Goal: Check status: Verify the current state of an ongoing process or item

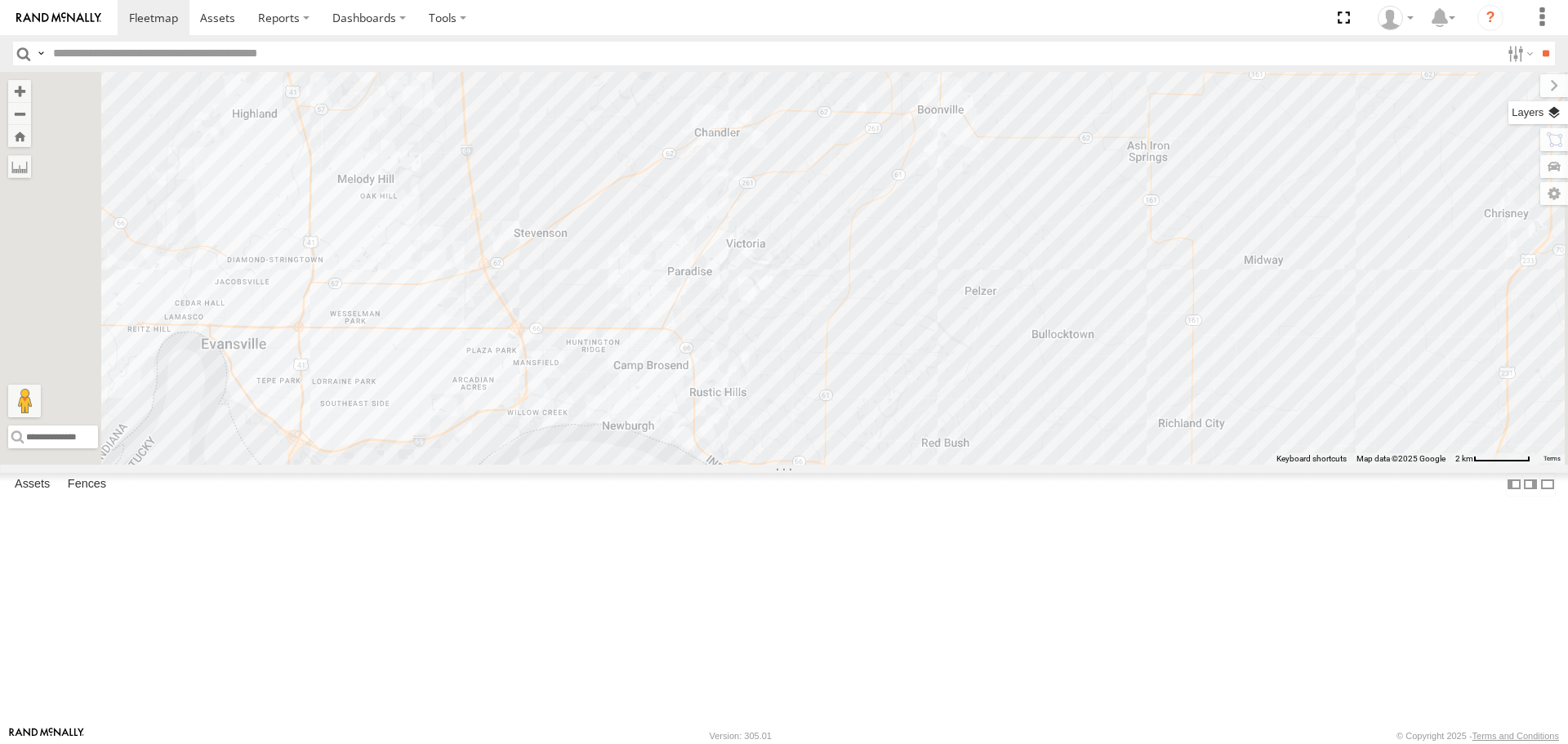
click at [1552, 112] on label at bounding box center [1538, 113] width 60 height 23
click at [0, 0] on span "Basemaps" at bounding box center [0, 0] width 0 height 0
click at [0, 0] on span "Satellite + Roadmap" at bounding box center [0, 0] width 0 height 0
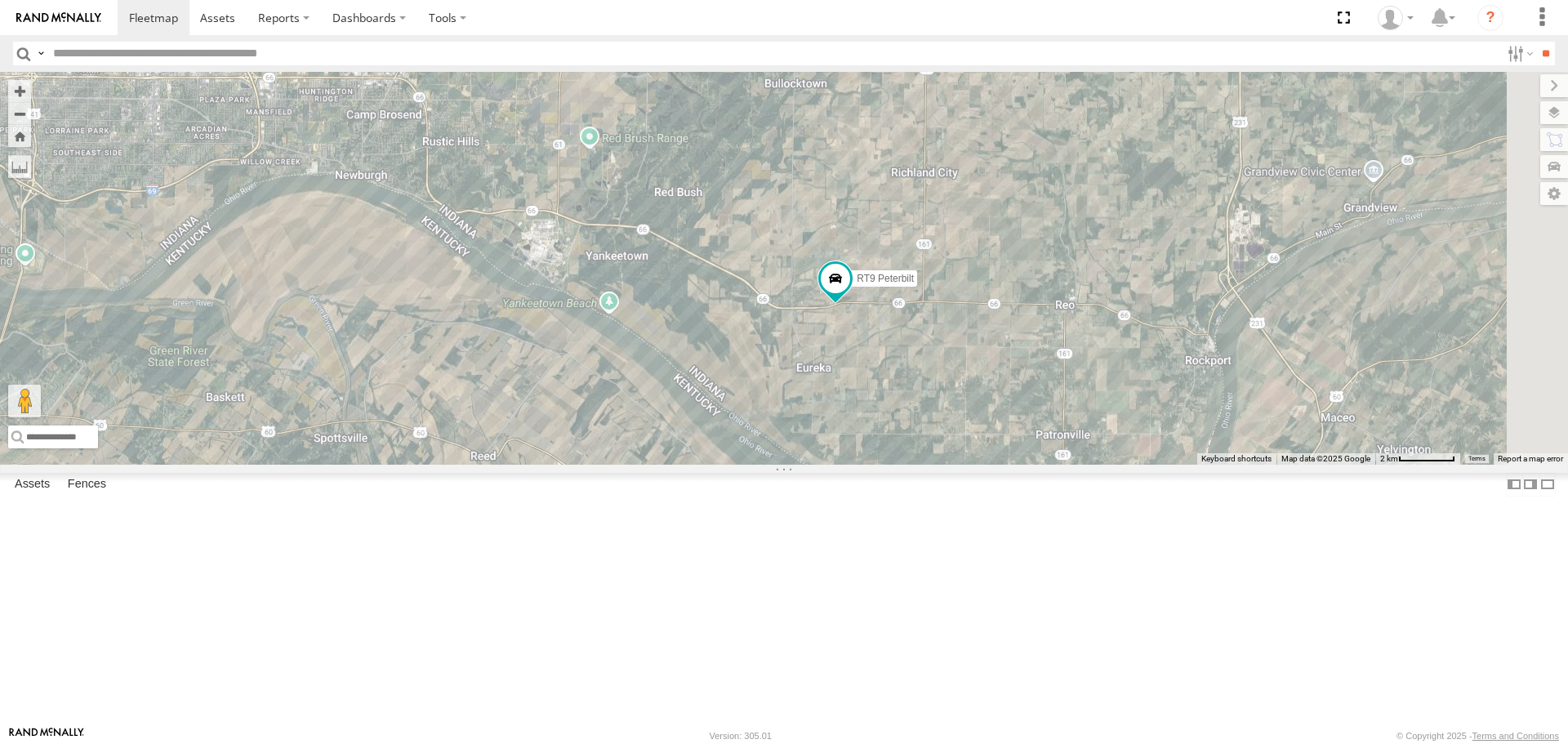
drag, startPoint x: 1222, startPoint y: 531, endPoint x: 954, endPoint y: 273, distance: 372.0
click at [954, 273] on div "3 RT9 Peterbilt" at bounding box center [784, 268] width 1568 height 392
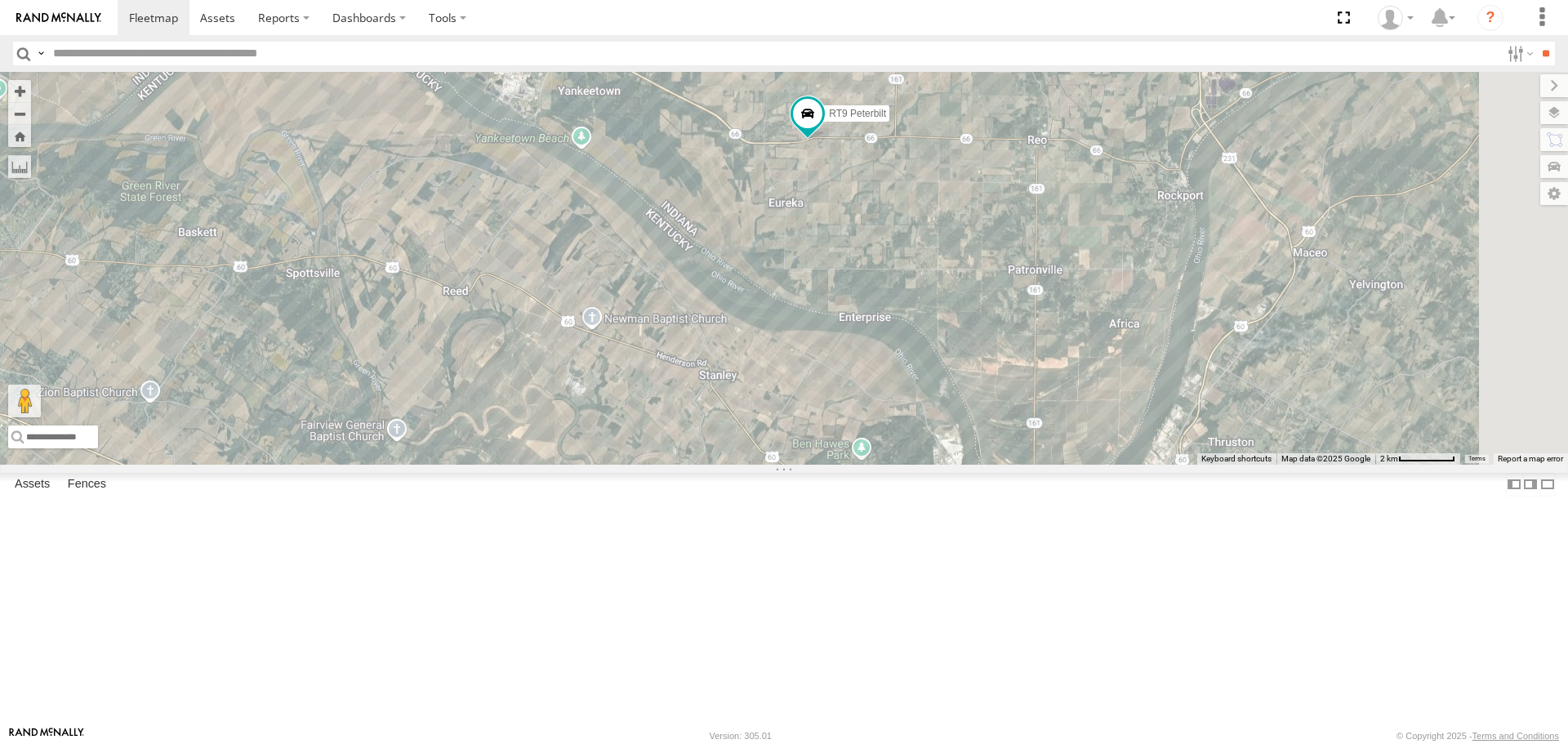
drag, startPoint x: 1228, startPoint y: 506, endPoint x: 1201, endPoint y: 339, distance: 169.2
click at [1201, 339] on div "3 RT9 Peterbilt" at bounding box center [784, 268] width 1568 height 392
click at [0, 0] on link at bounding box center [0, 0] width 0 height 0
click at [1064, 326] on div "3 RT9 Peterbilt" at bounding box center [784, 268] width 1568 height 392
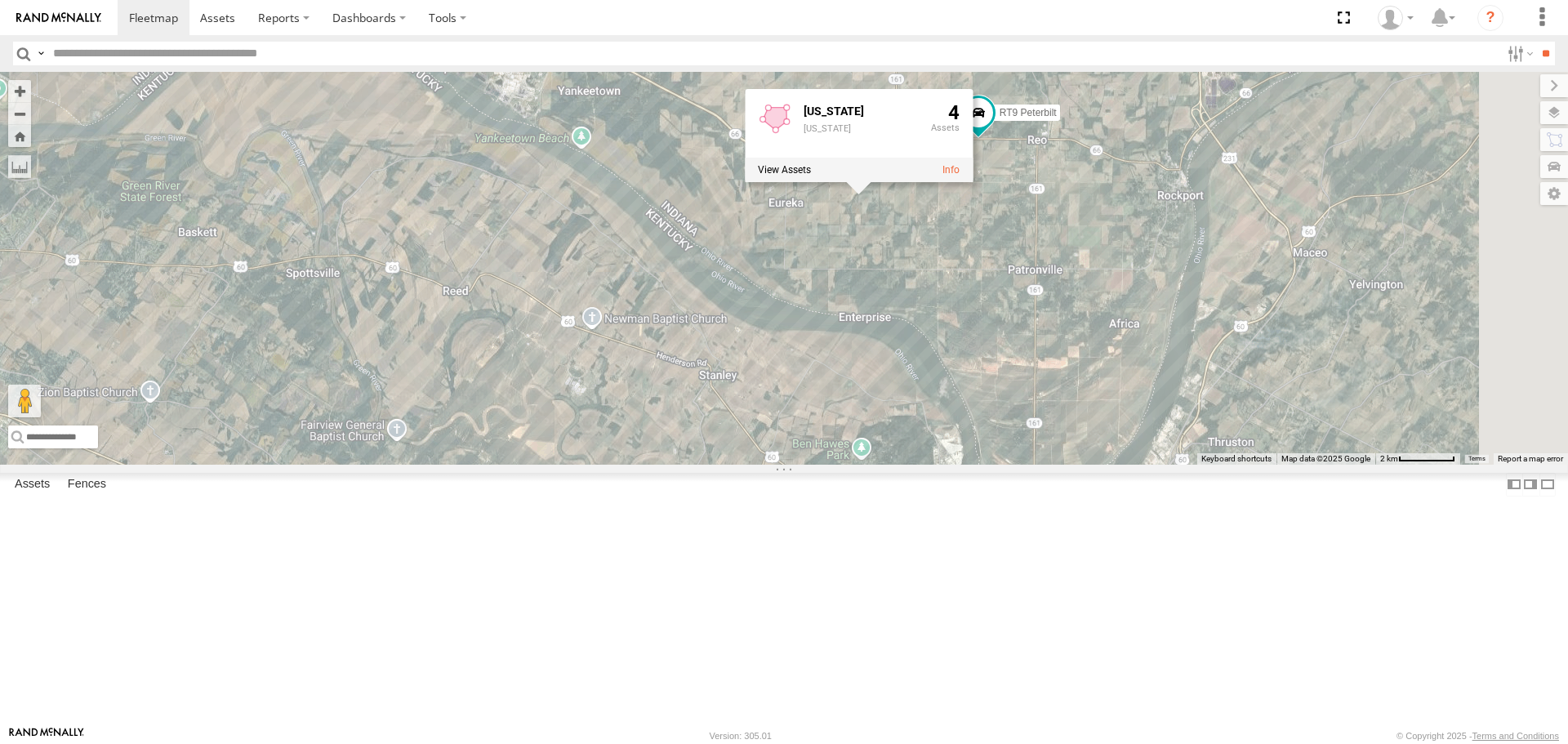
click at [0, 0] on div "RT9 Peterbilt All Assets [US_STATE] [PERSON_NAME] Contracting Inc. 37.90145 -87…" at bounding box center [0, 0] width 0 height 0
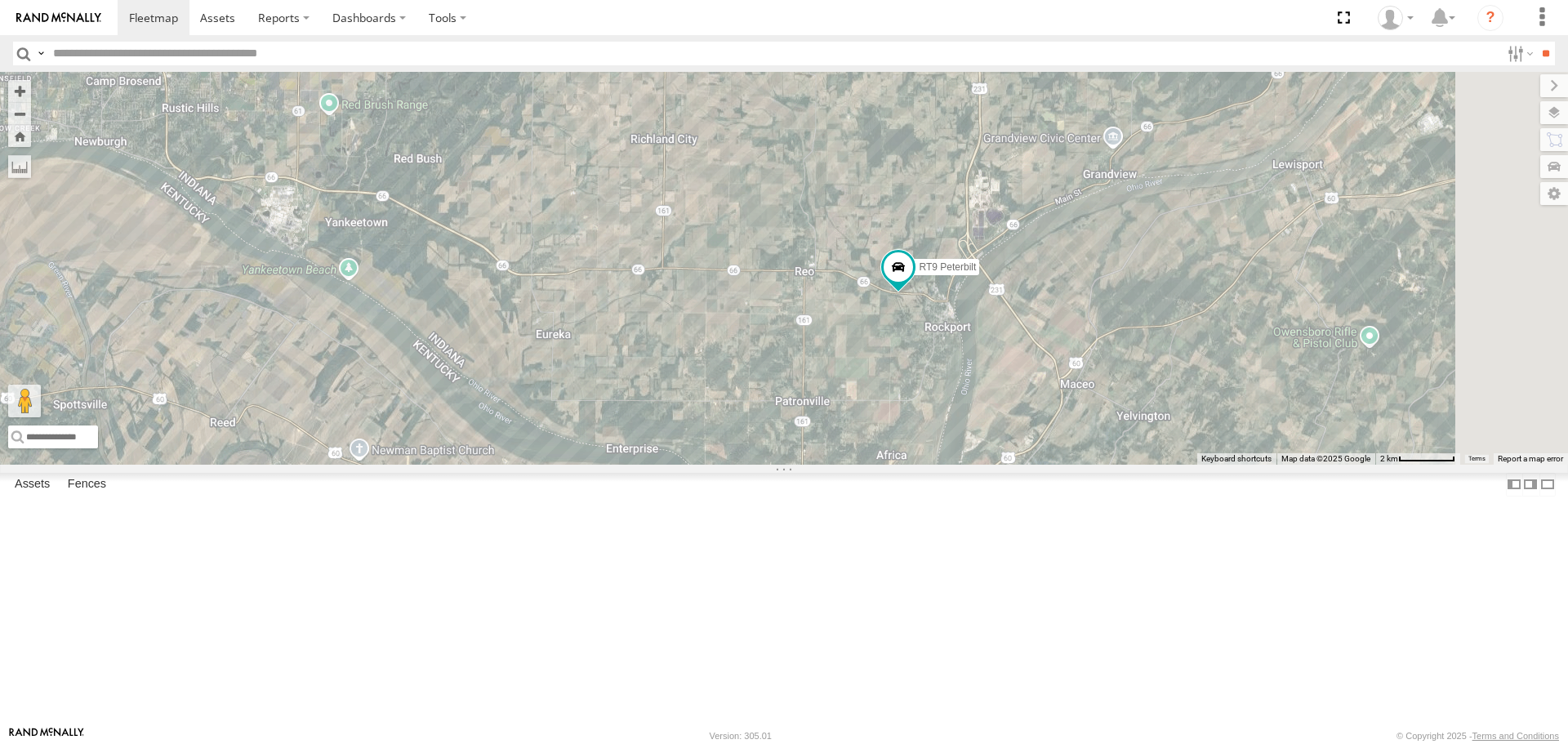
drag, startPoint x: 1194, startPoint y: 531, endPoint x: 768, endPoint y: 244, distance: 513.7
click at [768, 244] on div "RT9 Peterbilt 3" at bounding box center [784, 268] width 1568 height 392
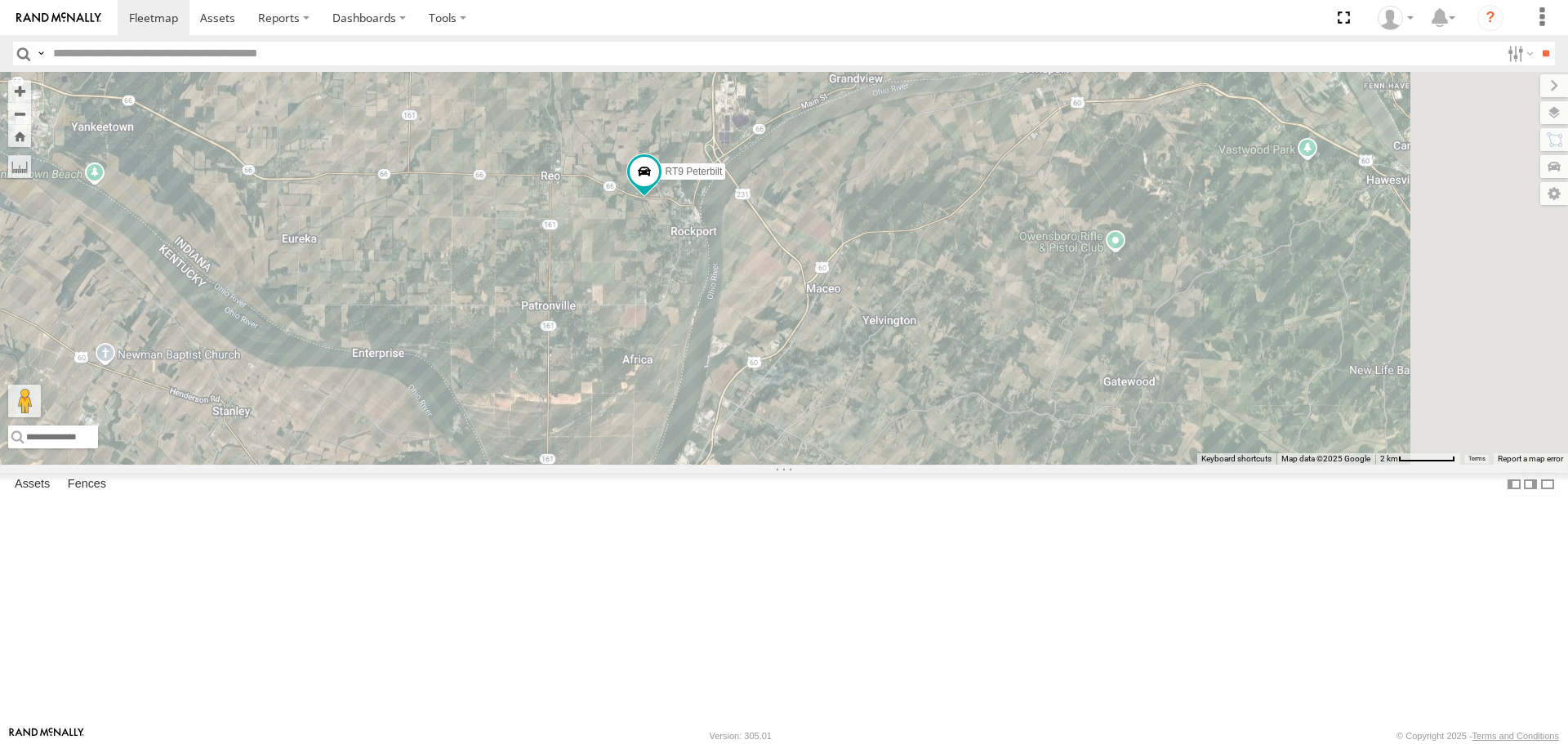
drag, startPoint x: 1144, startPoint y: 498, endPoint x: 887, endPoint y: 401, distance: 274.7
click at [887, 401] on div "RT9 Peterbilt 3" at bounding box center [784, 268] width 1568 height 392
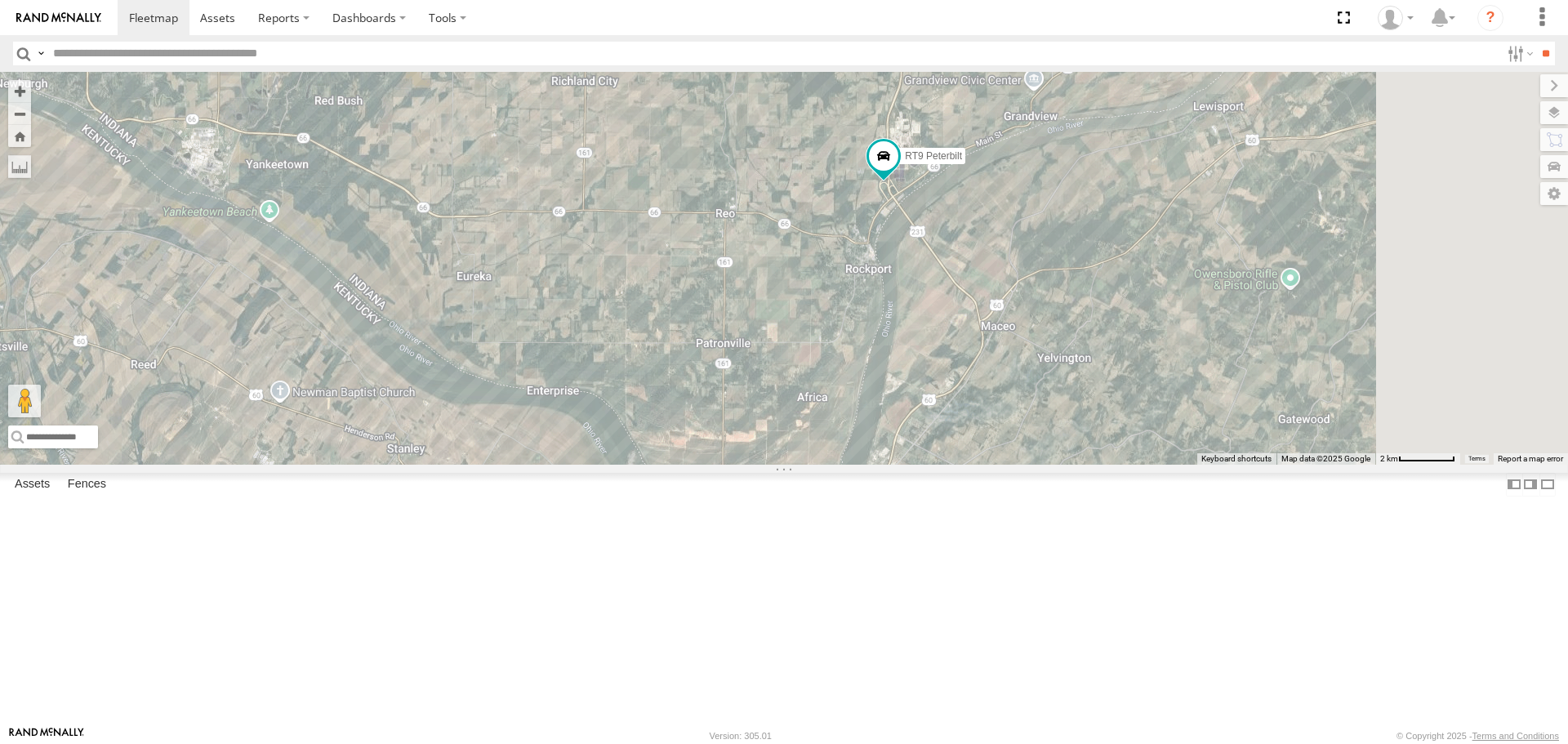
drag, startPoint x: 1117, startPoint y: 544, endPoint x: 704, endPoint y: 178, distance: 551.8
click at [704, 178] on div "RT9 Peterbilt 3" at bounding box center [784, 268] width 1568 height 392
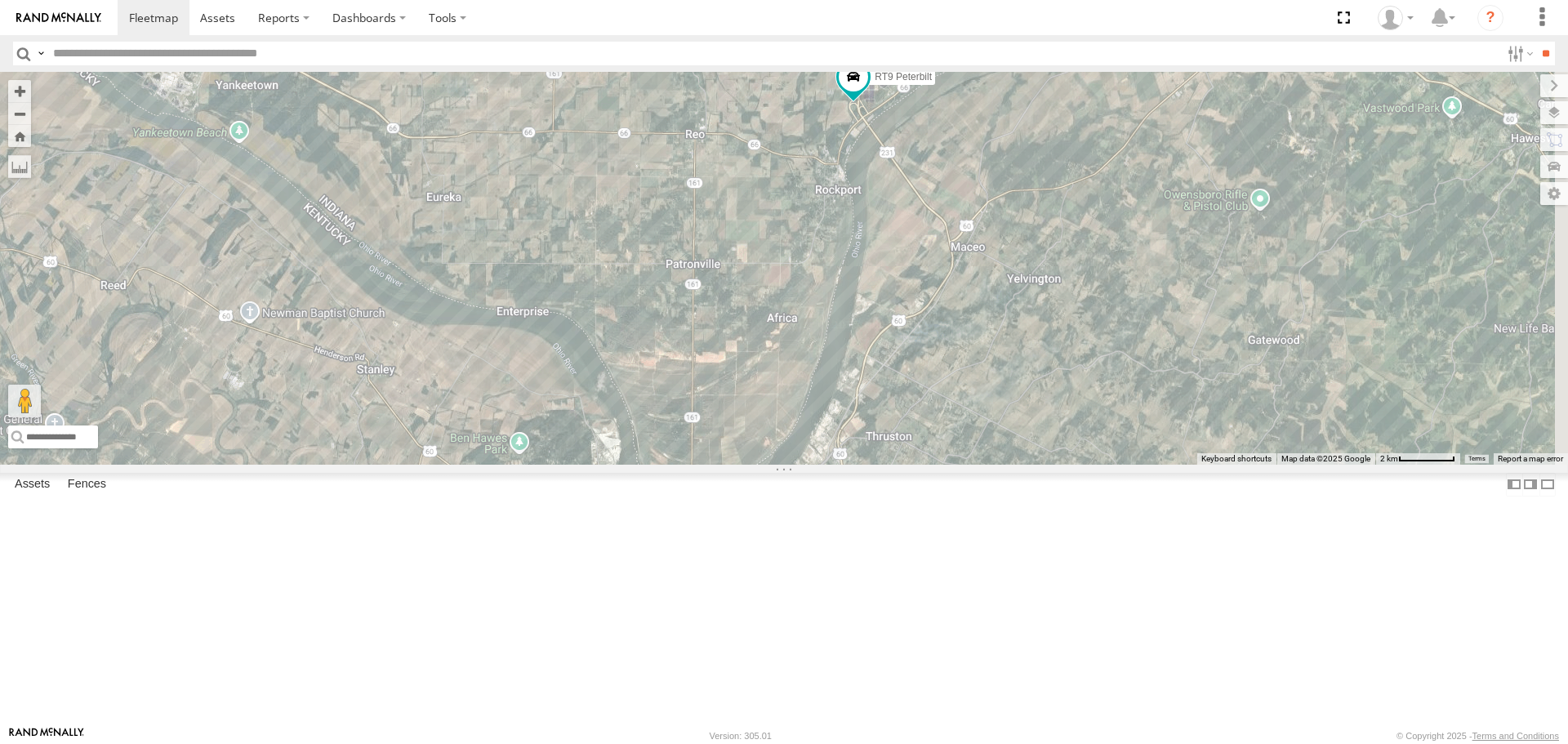
drag, startPoint x: 1002, startPoint y: 439, endPoint x: 972, endPoint y: 361, distance: 83.6
click at [972, 361] on div "RT9 Peterbilt 3" at bounding box center [784, 268] width 1568 height 392
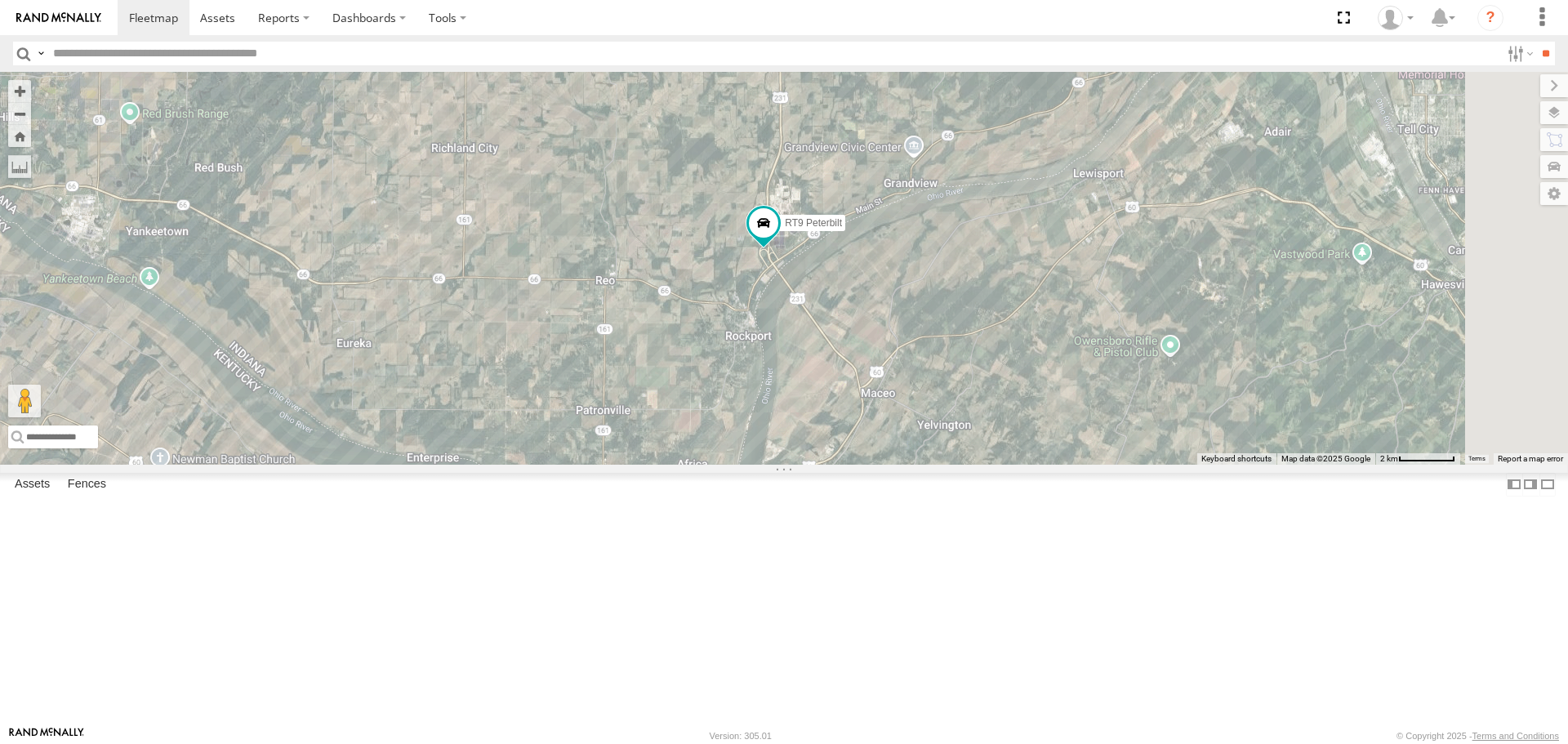
drag, startPoint x: 1112, startPoint y: 436, endPoint x: 1018, endPoint y: 578, distance: 170.3
click at [1018, 464] on div "RT9 Peterbilt 3" at bounding box center [784, 268] width 1568 height 392
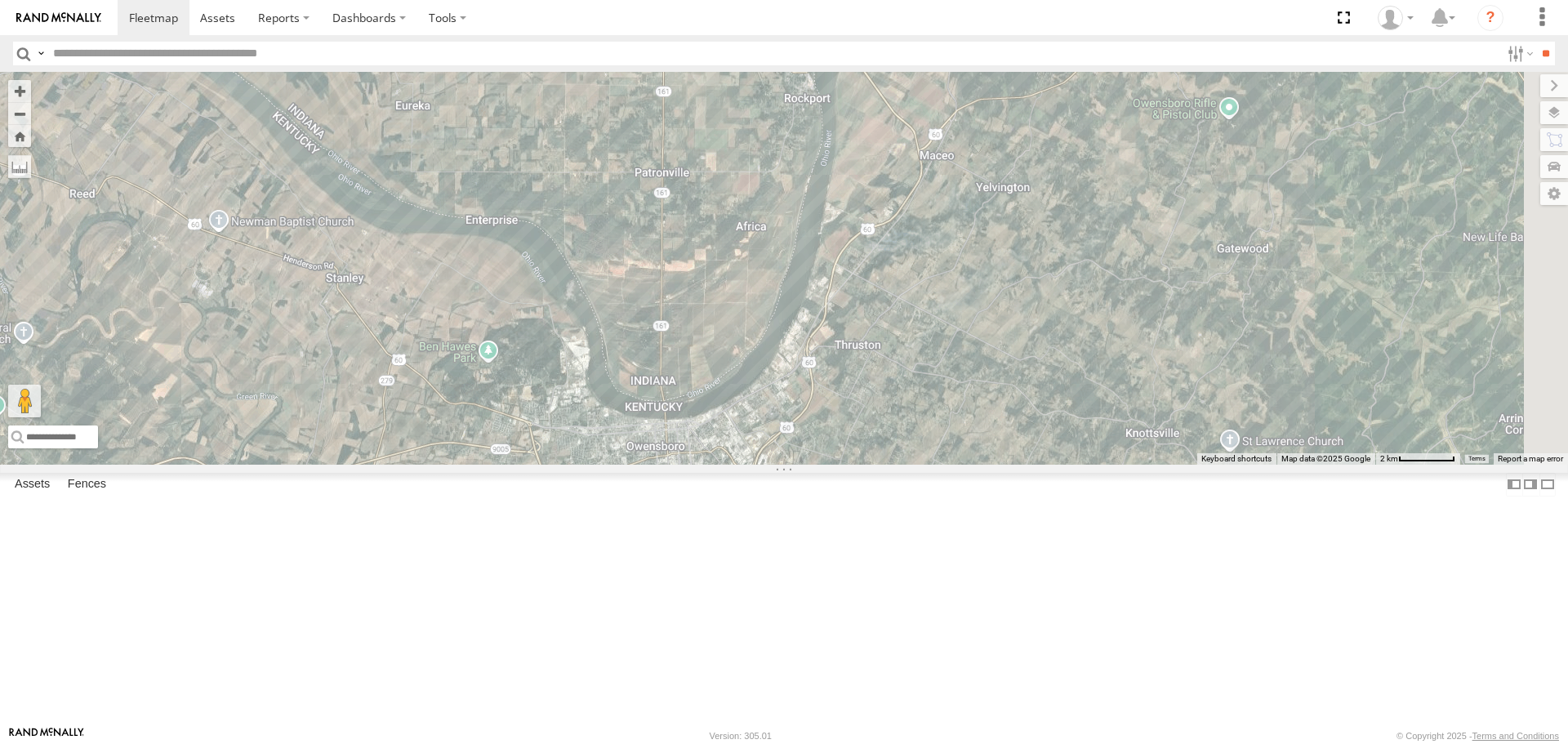
drag, startPoint x: 1114, startPoint y: 651, endPoint x: 1174, endPoint y: 412, distance: 246.4
click at [1174, 412] on div "RT9 Peterbilt 3" at bounding box center [784, 268] width 1568 height 392
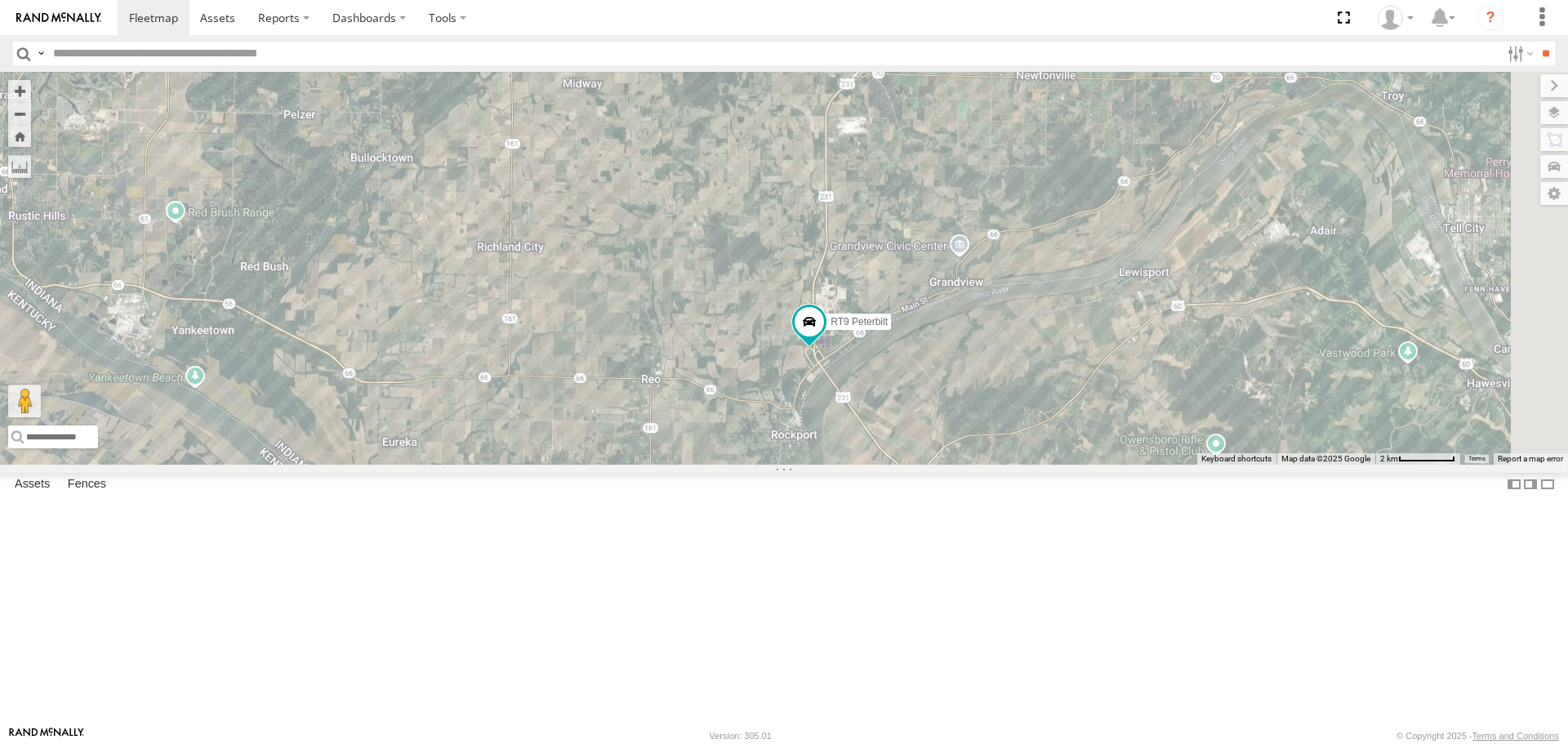
drag, startPoint x: 1168, startPoint y: 255, endPoint x: 1156, endPoint y: 596, distance: 341.2
click at [1156, 464] on div "RT9 Peterbilt 3" at bounding box center [784, 268] width 1568 height 392
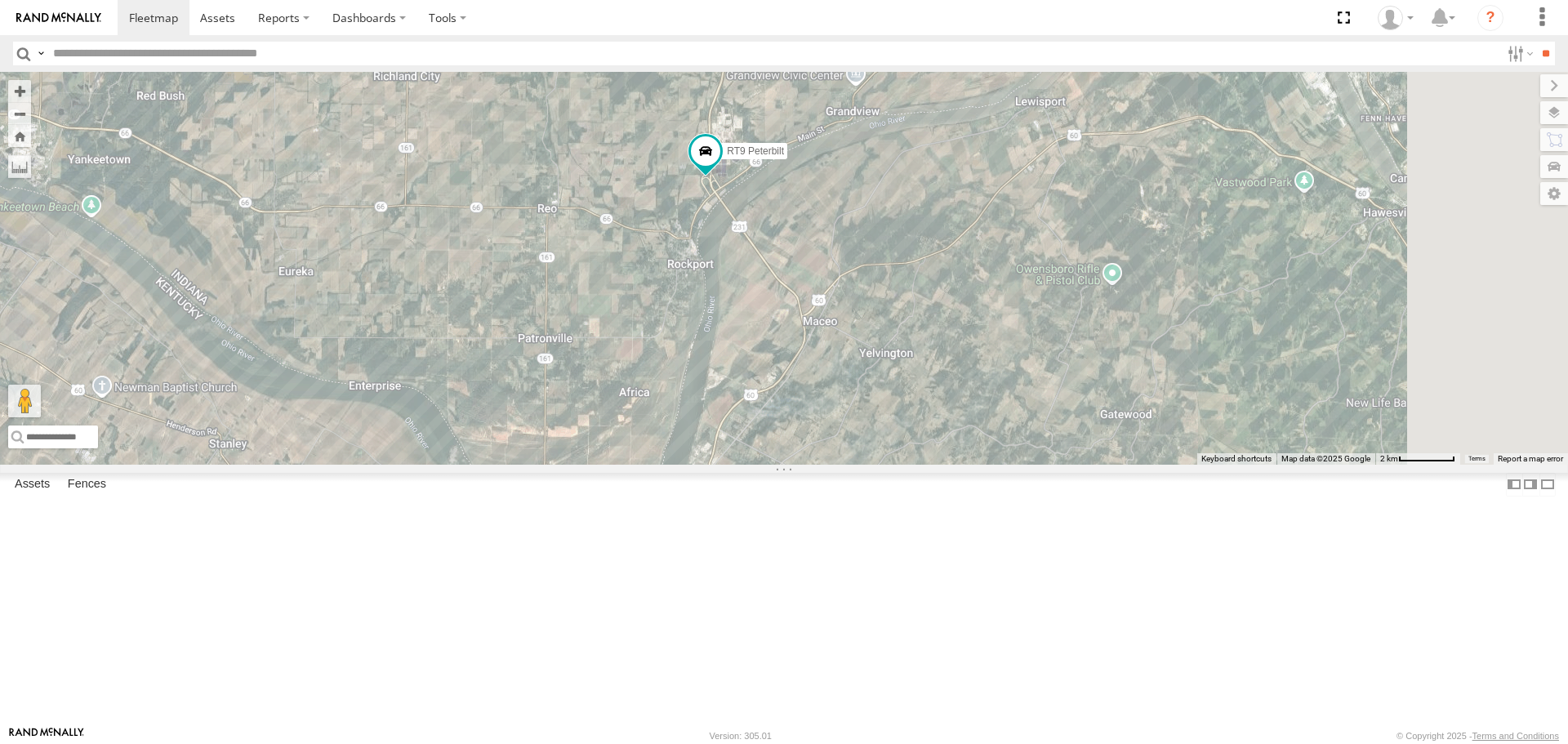
drag, startPoint x: 1178, startPoint y: 619, endPoint x: 1074, endPoint y: 448, distance: 200.1
click at [1074, 448] on div "RT9 Peterbilt 3" at bounding box center [784, 268] width 1568 height 392
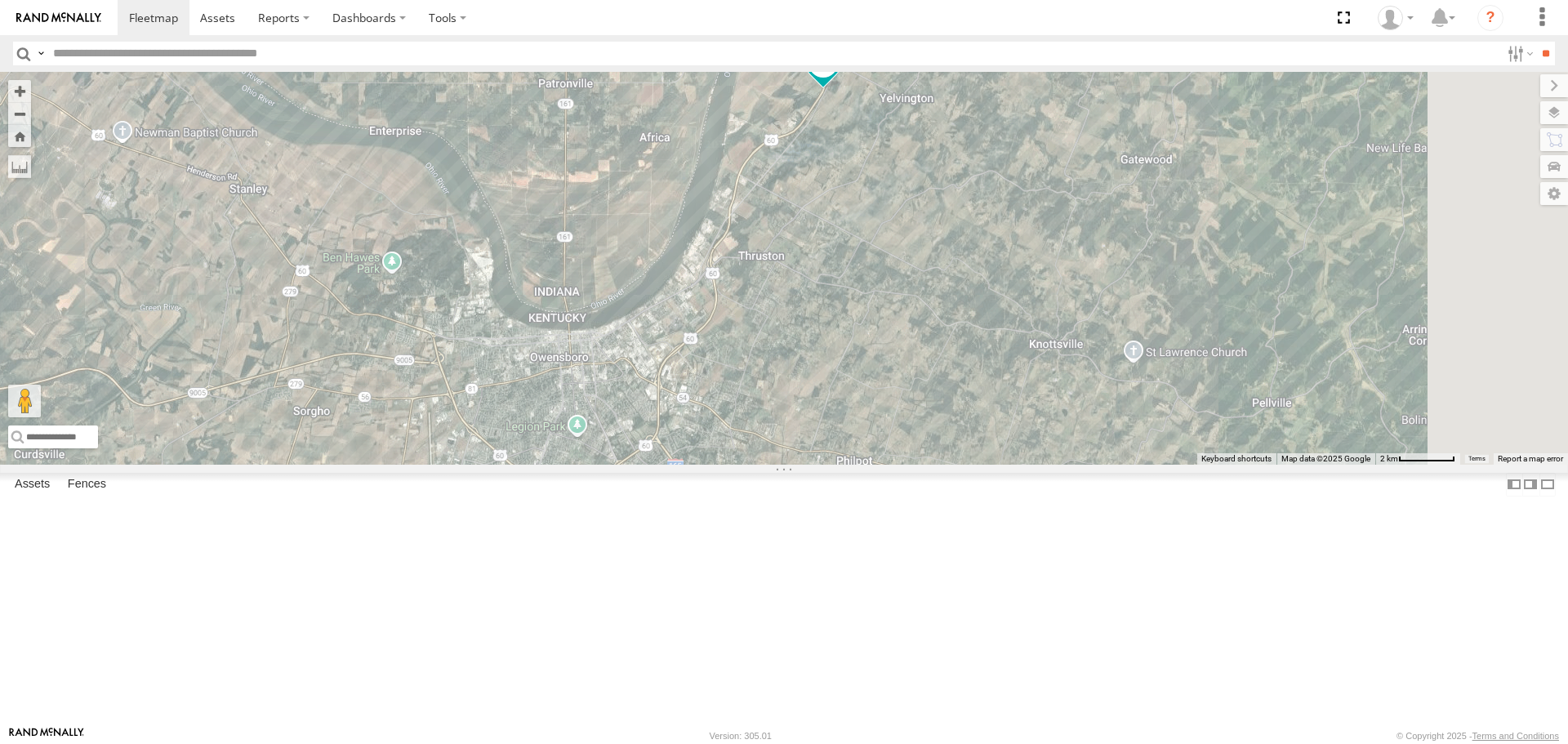
drag, startPoint x: 1162, startPoint y: 606, endPoint x: 1182, endPoint y: 350, distance: 256.8
click at [1182, 350] on div "RT9 Peterbilt 3" at bounding box center [784, 268] width 1568 height 392
